Goal: Communication & Community: Answer question/provide support

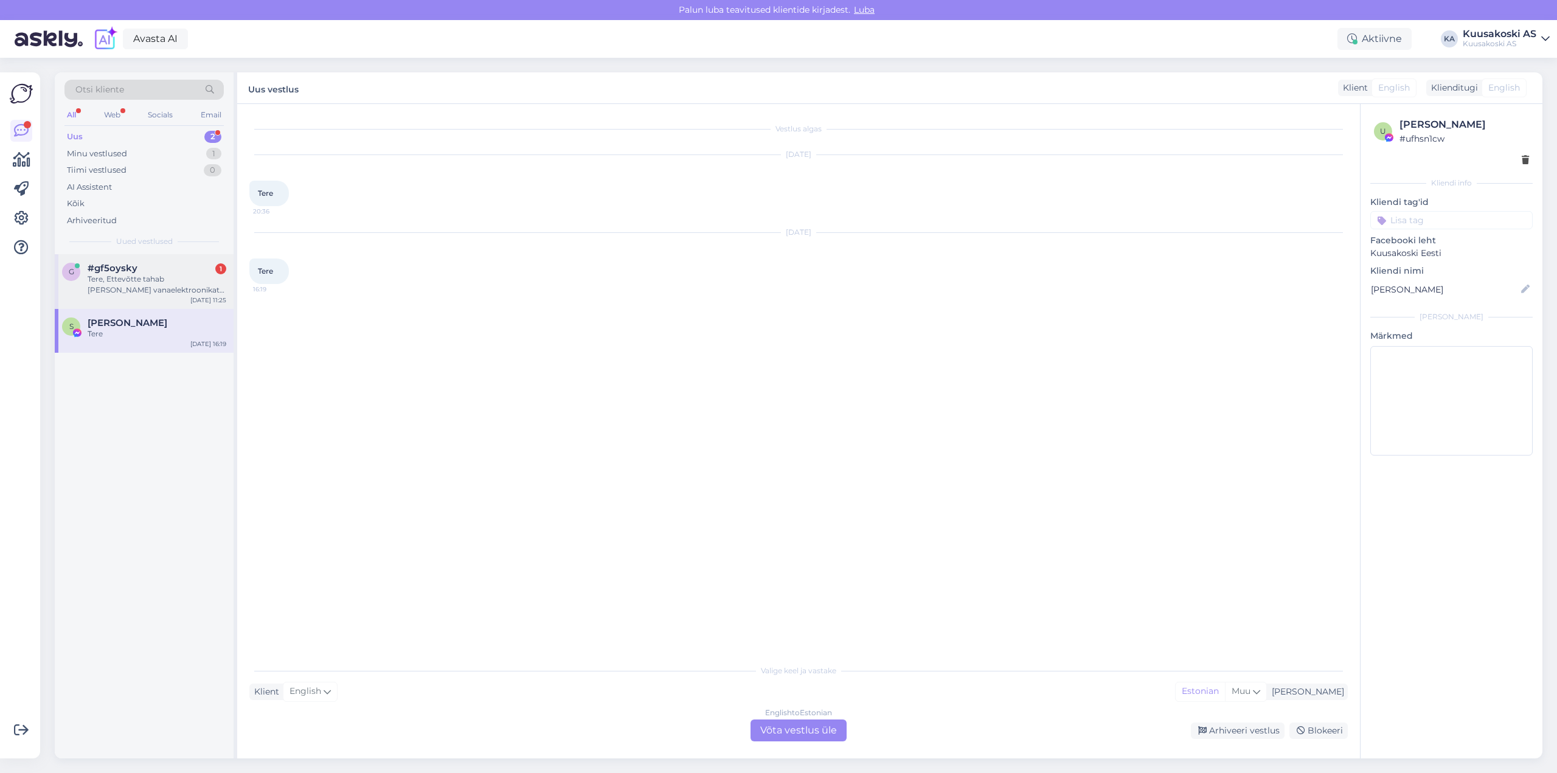
click at [116, 280] on div "Tere, Ettevõtte tahab [PERSON_NAME] vanaelektroonikat ja kaabli jääke? Kas sell…" at bounding box center [157, 285] width 139 height 22
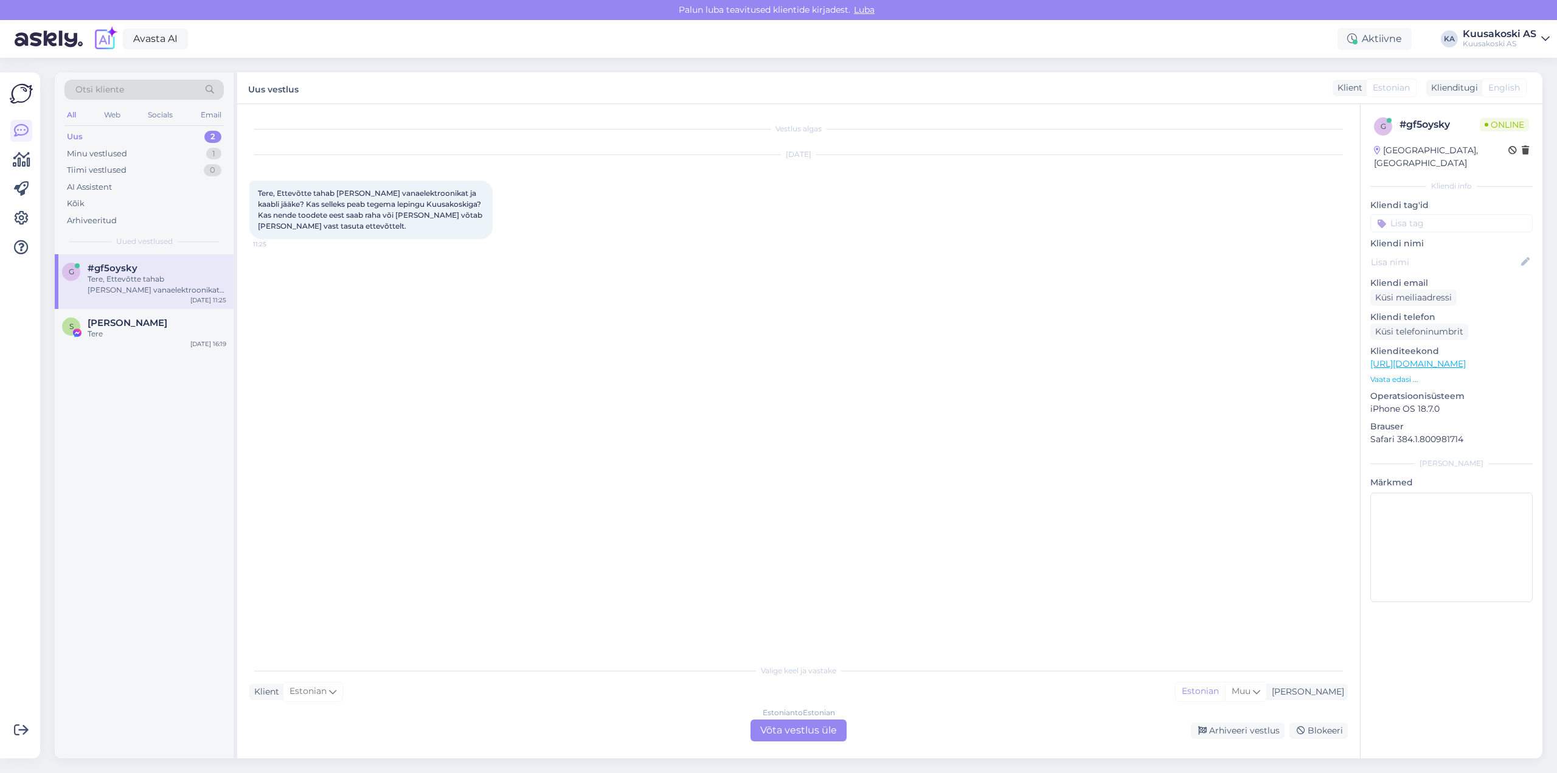
click at [798, 712] on div "Estonian to Estonian" at bounding box center [799, 712] width 72 height 11
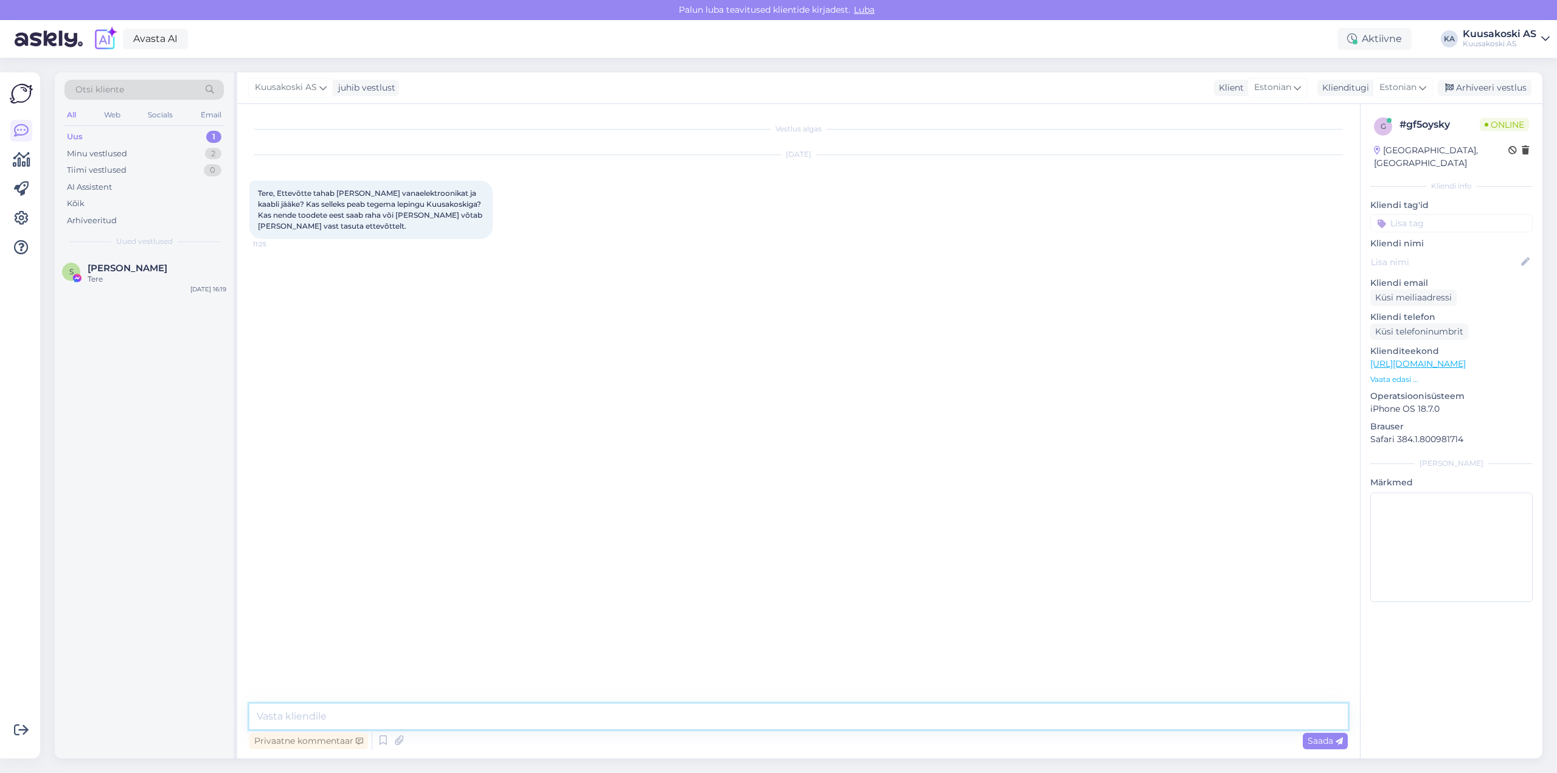
click at [367, 722] on textarea at bounding box center [798, 717] width 1098 height 26
type textarea "Tere!"
type textarea "L"
drag, startPoint x: 550, startPoint y: 716, endPoint x: 246, endPoint y: 708, distance: 304.8
click at [246, 708] on div "Vestlus algas [DATE] Tere, Ettevõtte tahab [PERSON_NAME] vanaelektroonikat ja k…" at bounding box center [798, 431] width 1123 height 654
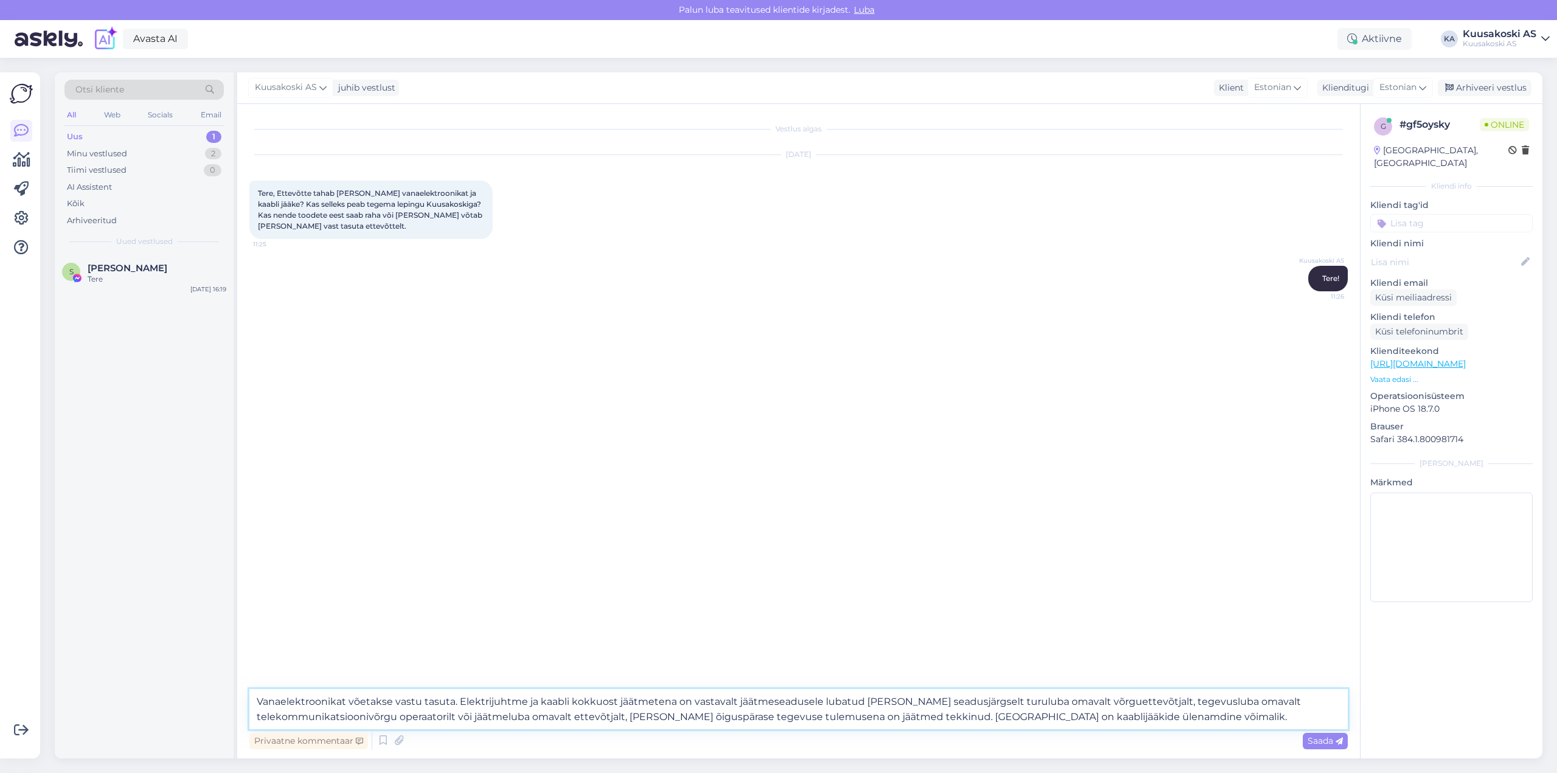
drag, startPoint x: 1103, startPoint y: 717, endPoint x: 1066, endPoint y: 713, distance: 37.9
click at [1063, 715] on textarea "Vanaelektroonikat võetakse vastu tasuta. Elektrijuhtme ja kaabli kokkuost jäätm…" at bounding box center [798, 709] width 1098 height 40
type textarea "Vanaelektroonikat võetakse vastu tasuta. Elektrijuhtme ja kaabli kokkuost jäätm…"
click at [1325, 741] on span "Saada" at bounding box center [1325, 740] width 35 height 11
